Goal: Find specific page/section: Find specific page/section

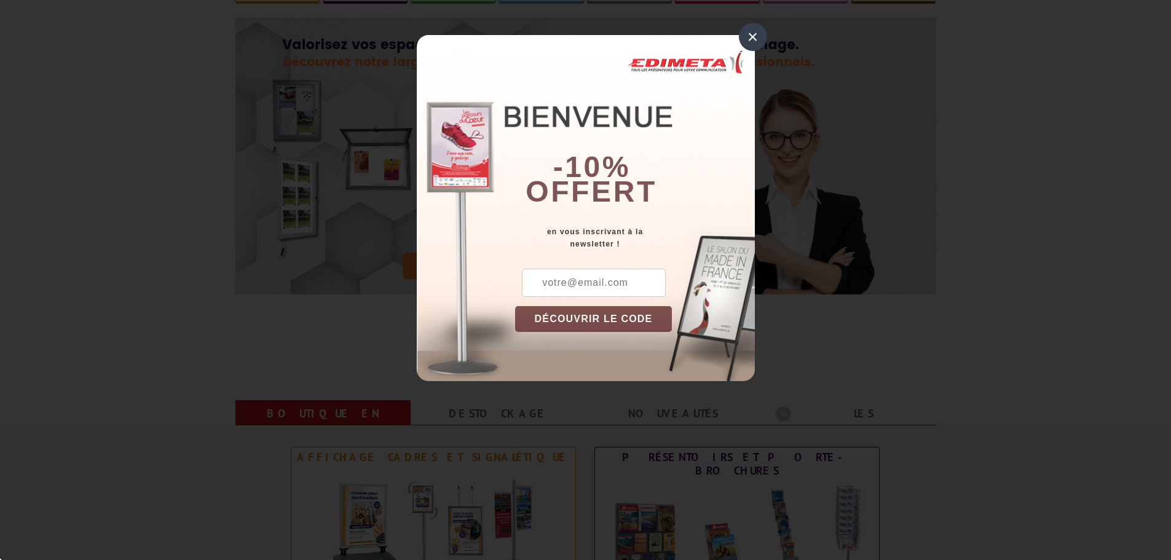
scroll to position [307, 0]
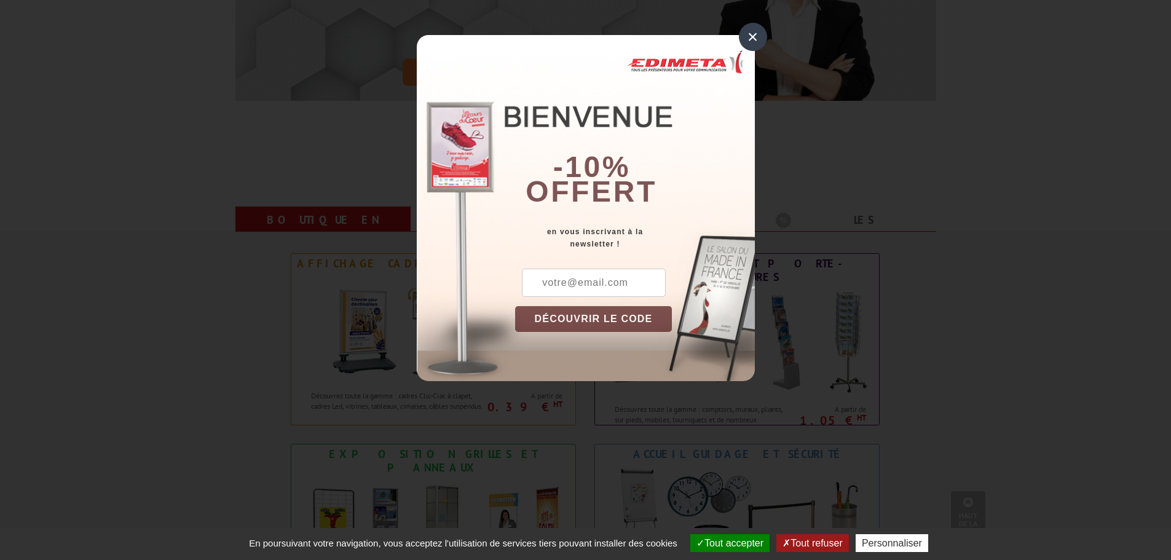
click at [753, 31] on div "×" at bounding box center [753, 37] width 28 height 28
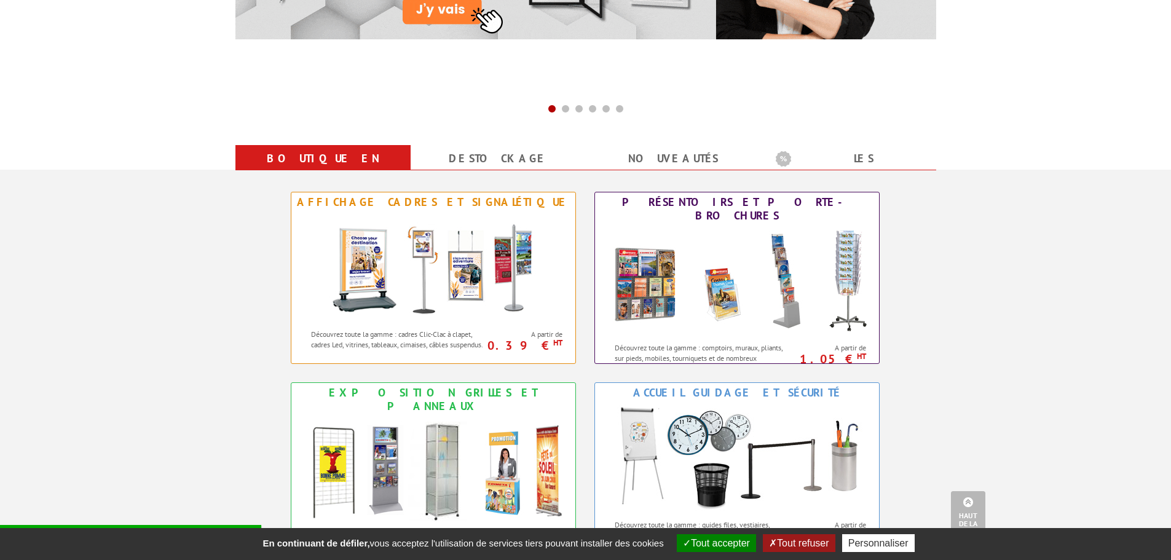
scroll to position [0, 0]
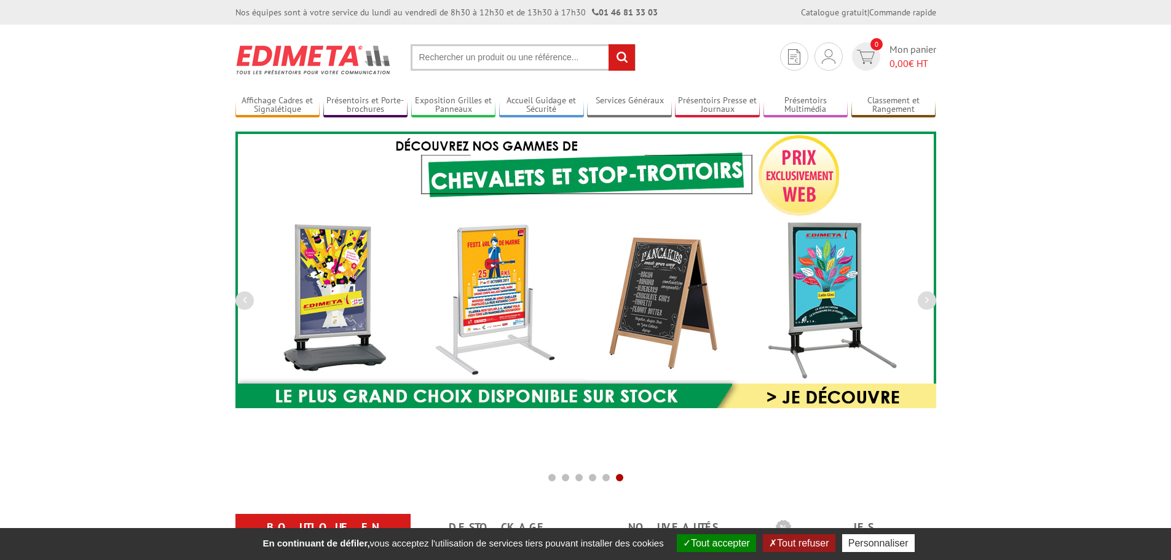
click at [528, 55] on input "text" at bounding box center [523, 57] width 225 height 26
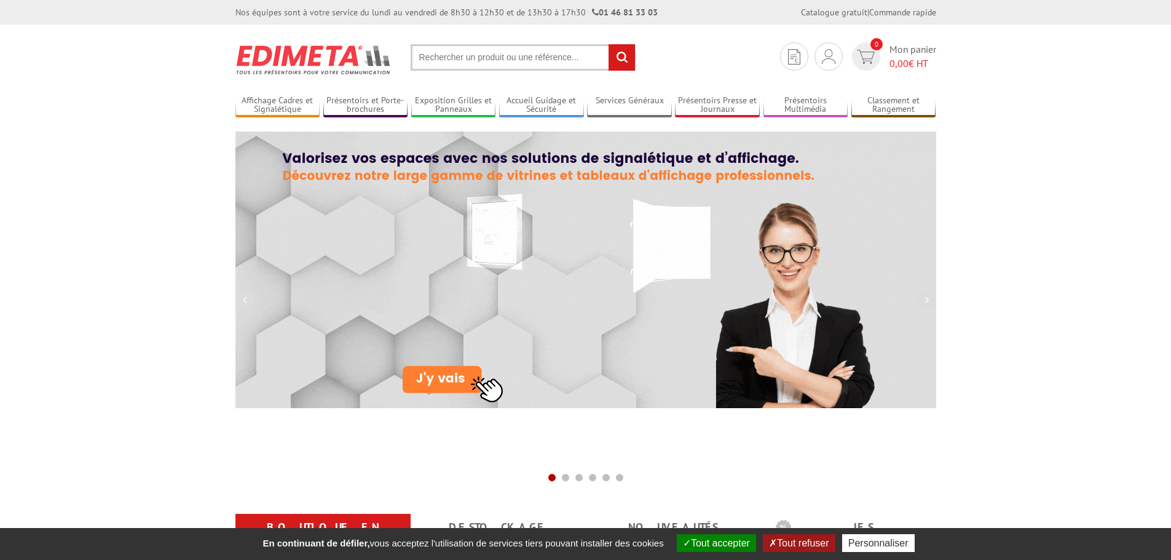
click at [658, 232] on img at bounding box center [585, 270] width 701 height 277
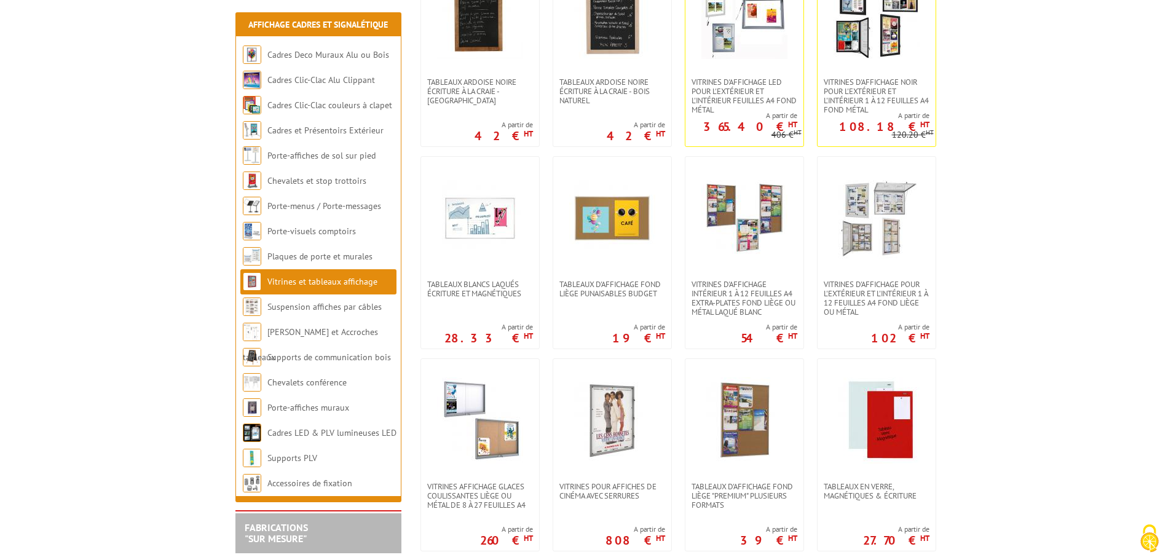
scroll to position [307, 0]
click at [747, 59] on link at bounding box center [745, 15] width 118 height 123
